Goal: Check status: Check status

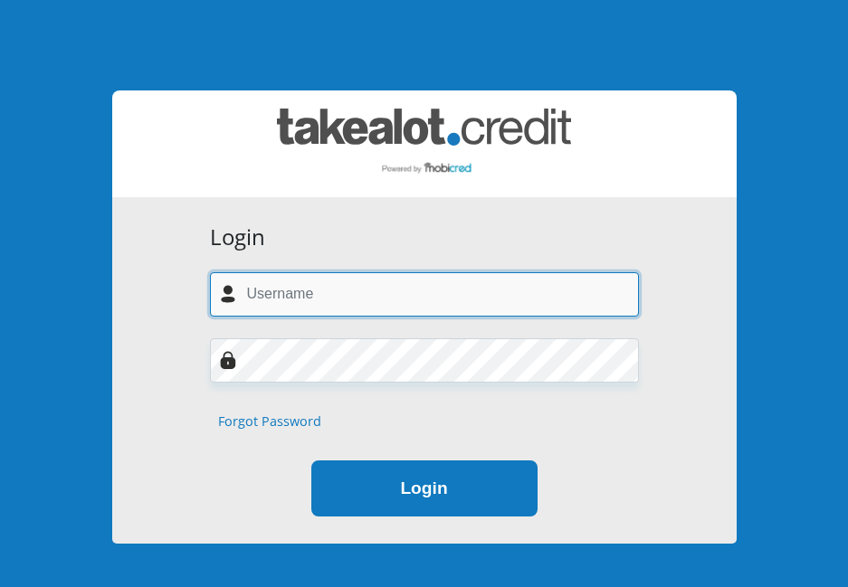
type input "cheynne@blue-connect.co.za"
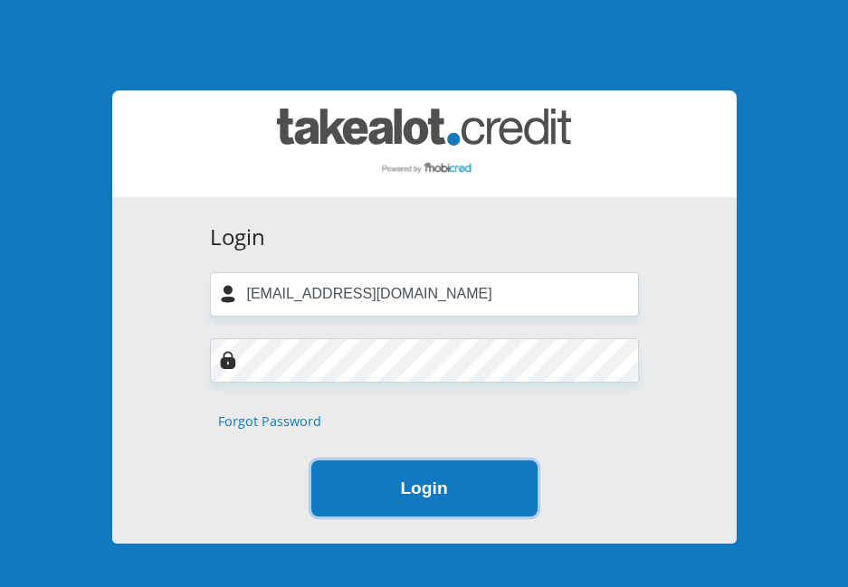
click at [444, 501] on button "Login" at bounding box center [424, 489] width 226 height 57
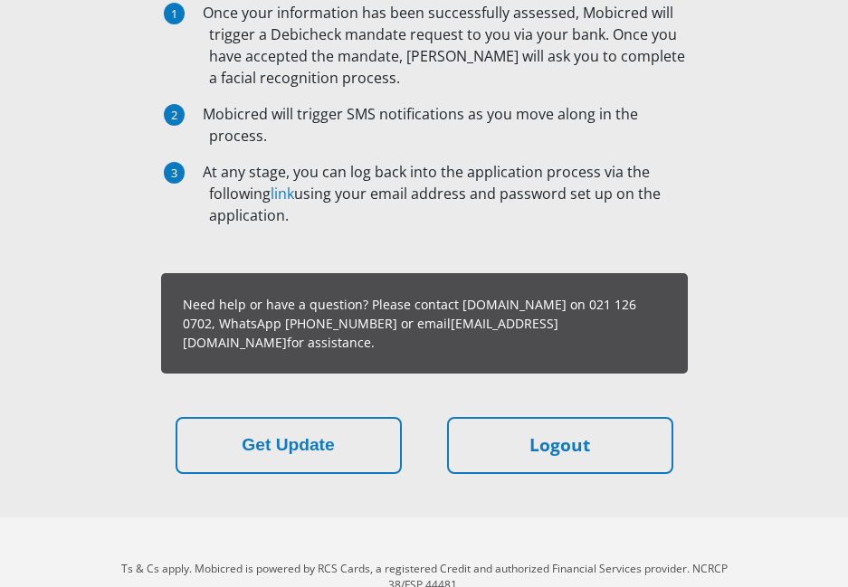
scroll to position [362, 0]
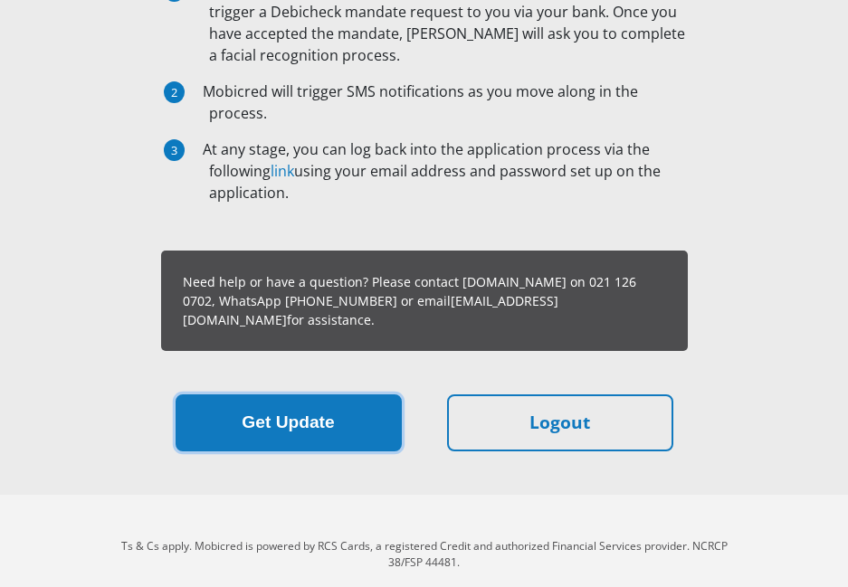
click at [290, 411] on button "Get Update" at bounding box center [289, 422] width 226 height 57
